Goal: Transaction & Acquisition: Purchase product/service

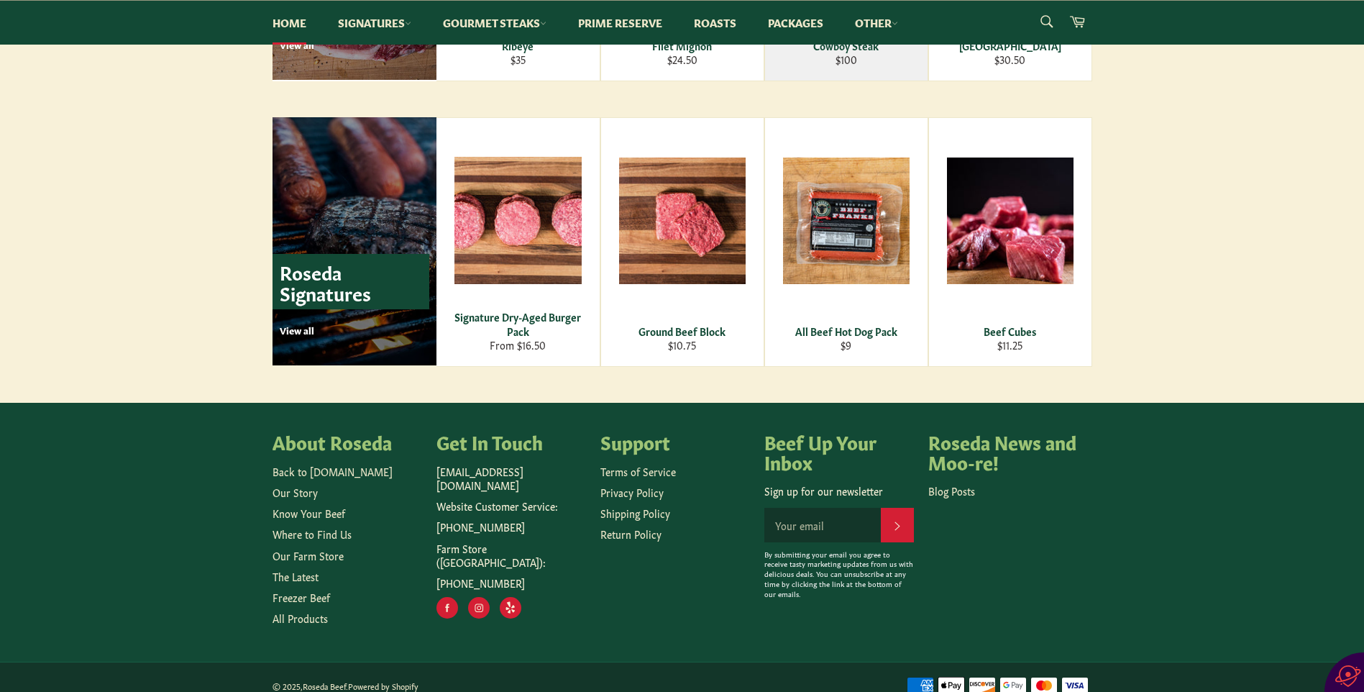
scroll to position [1916, 0]
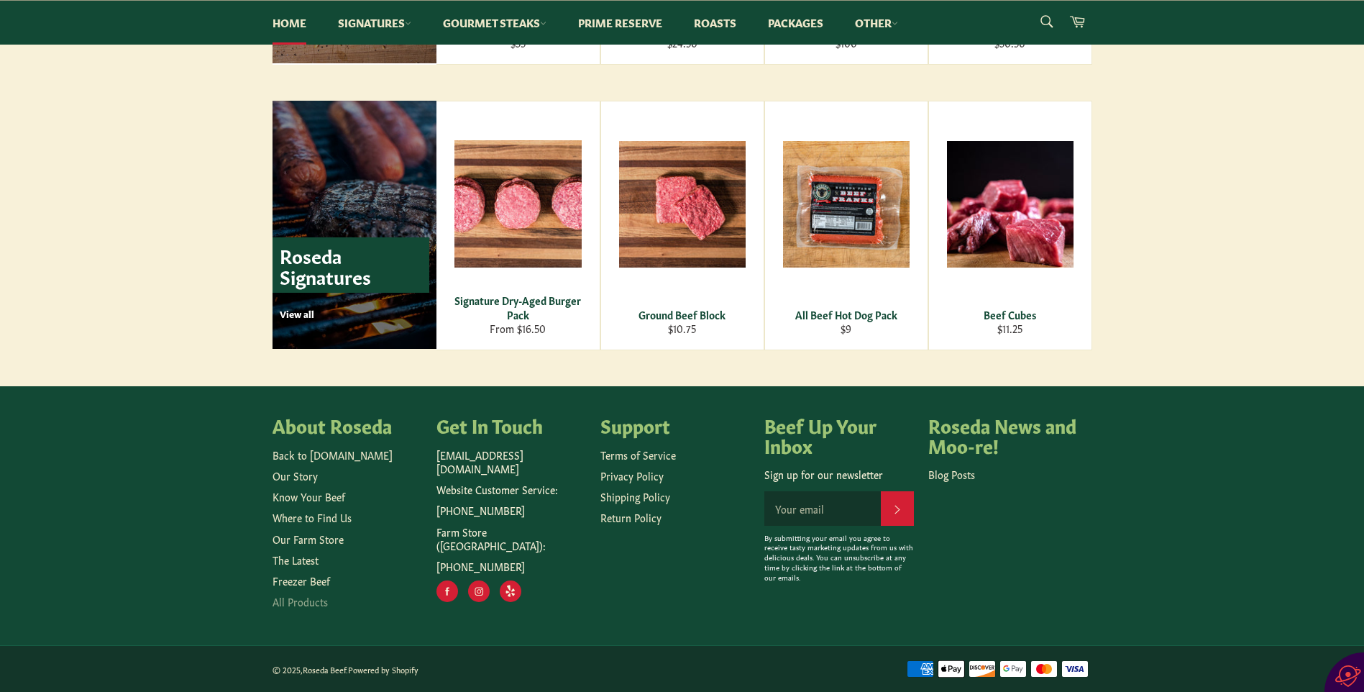
click at [311, 602] on link "All Products" at bounding box center [300, 601] width 55 height 14
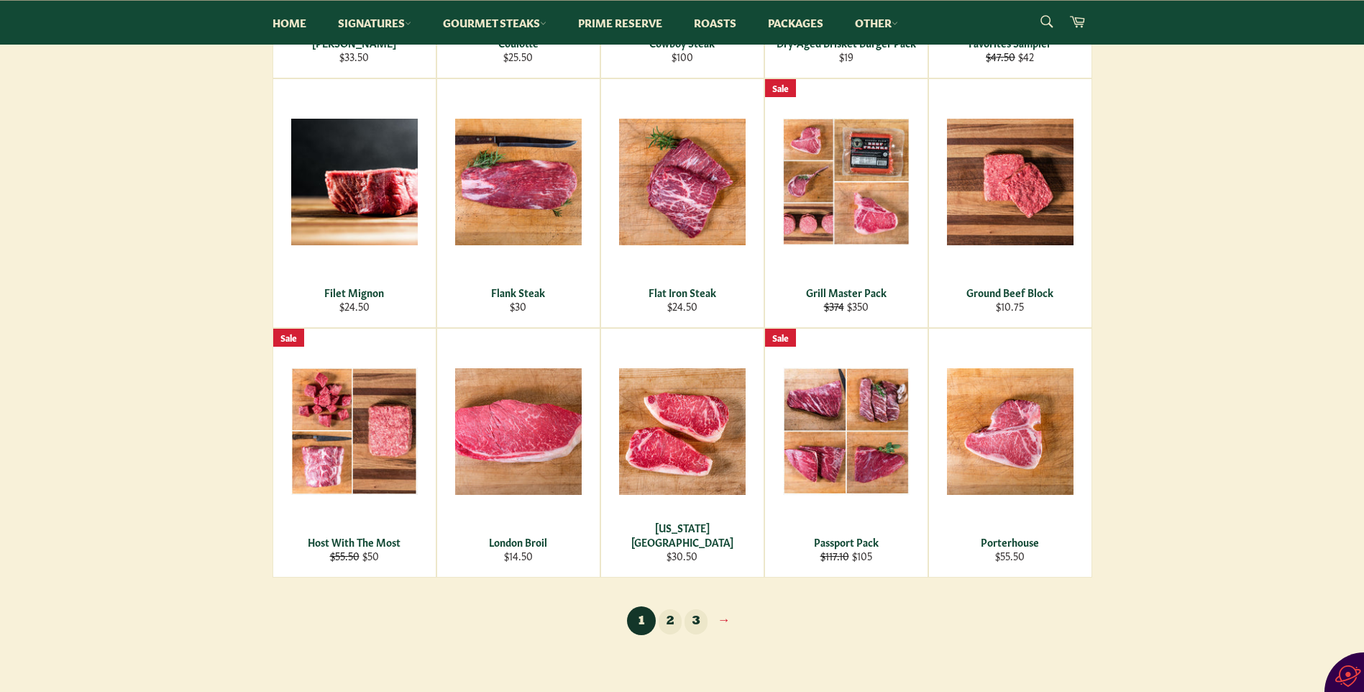
scroll to position [719, 0]
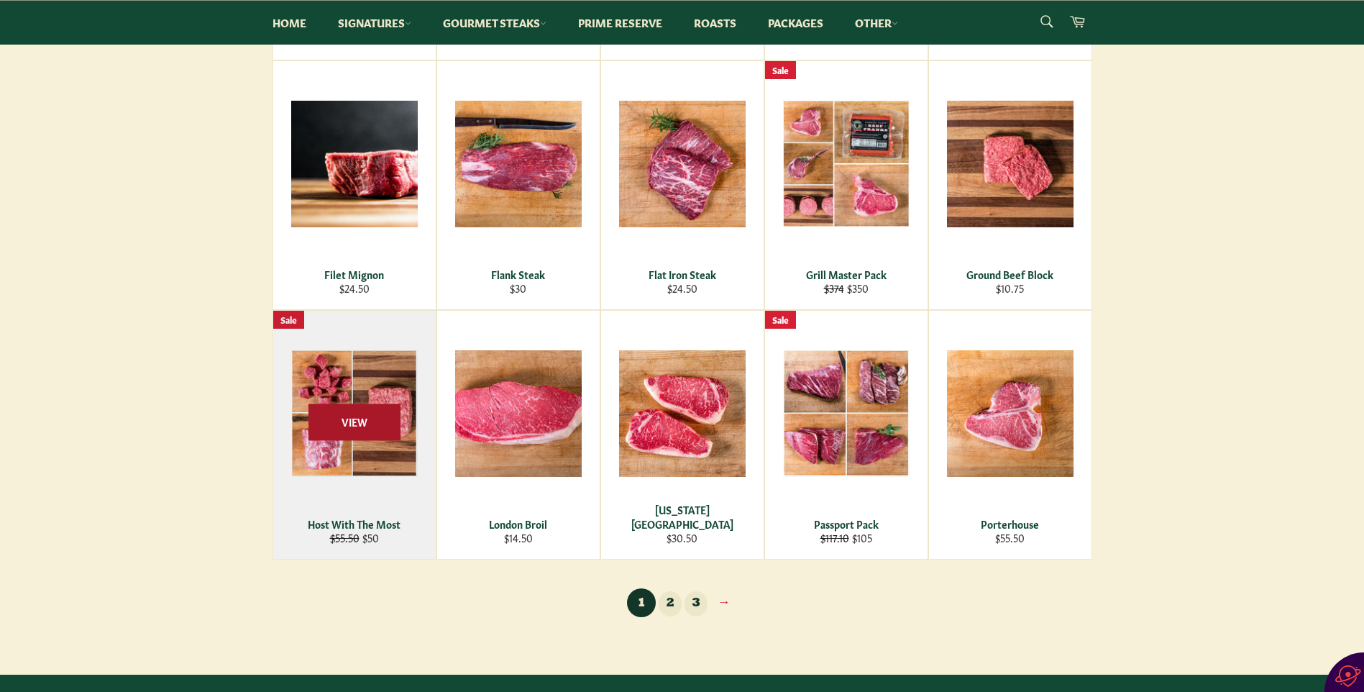
click at [369, 427] on span "View" at bounding box center [355, 421] width 92 height 37
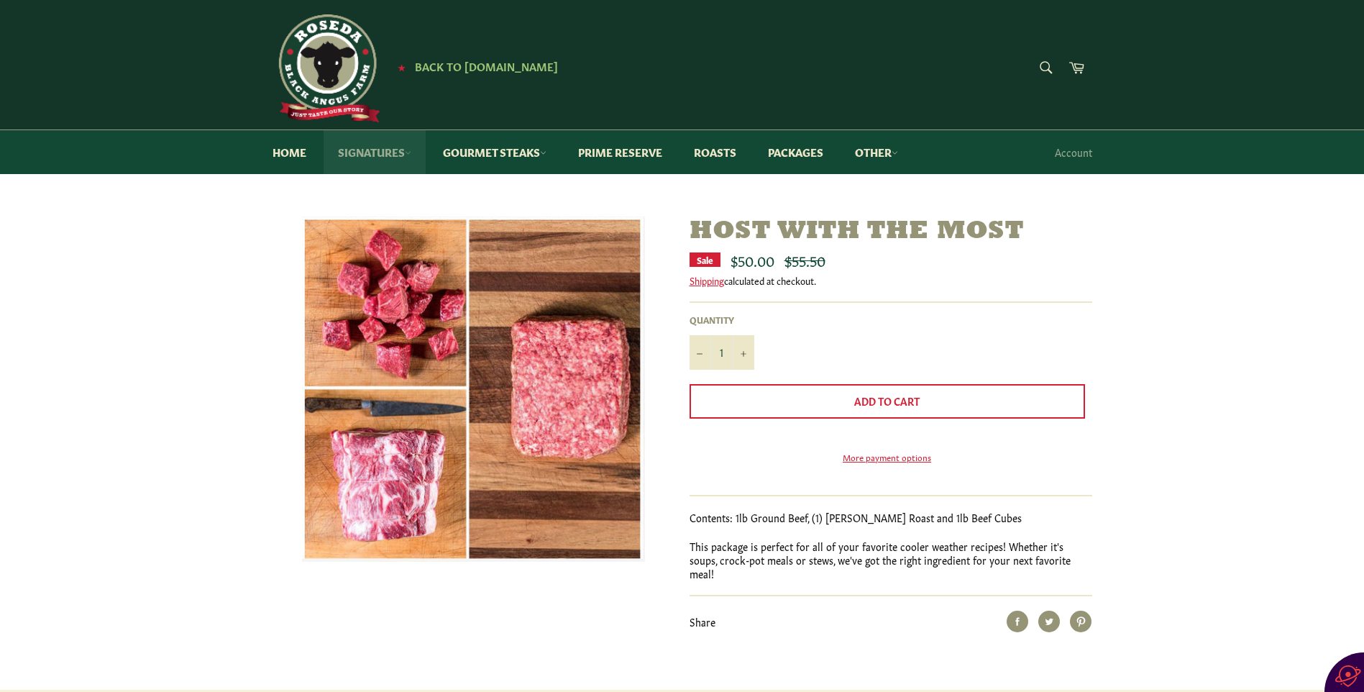
click at [373, 150] on link "Signatures" at bounding box center [375, 152] width 102 height 44
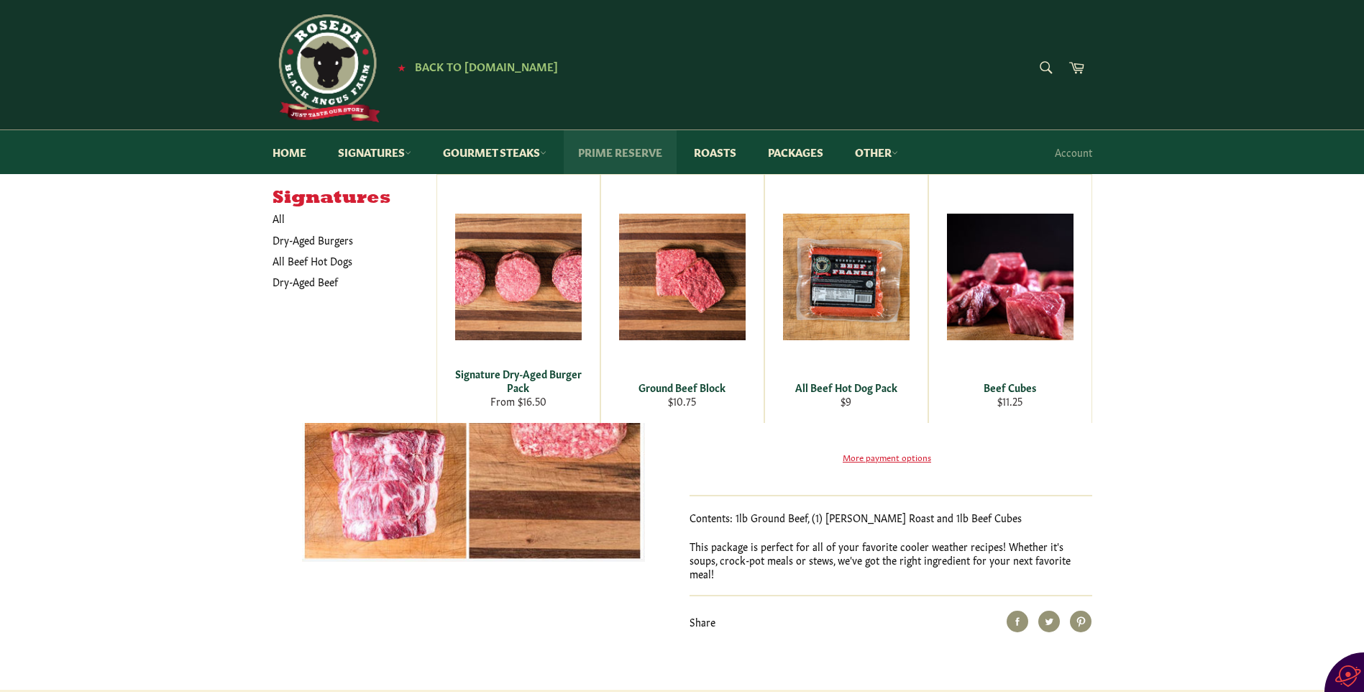
click at [621, 152] on link "Prime Reserve" at bounding box center [620, 152] width 113 height 44
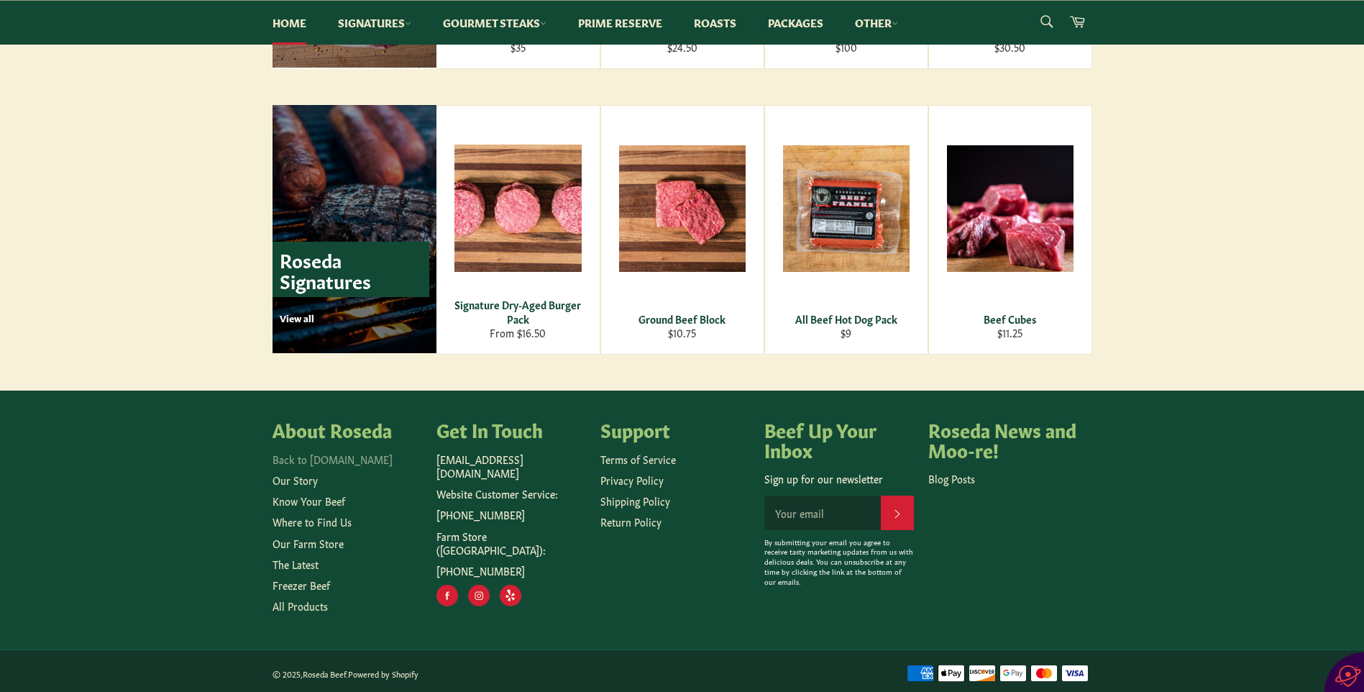
click at [309, 455] on link "Back to [DOMAIN_NAME]" at bounding box center [333, 459] width 120 height 14
